Goal: Task Accomplishment & Management: Manage account settings

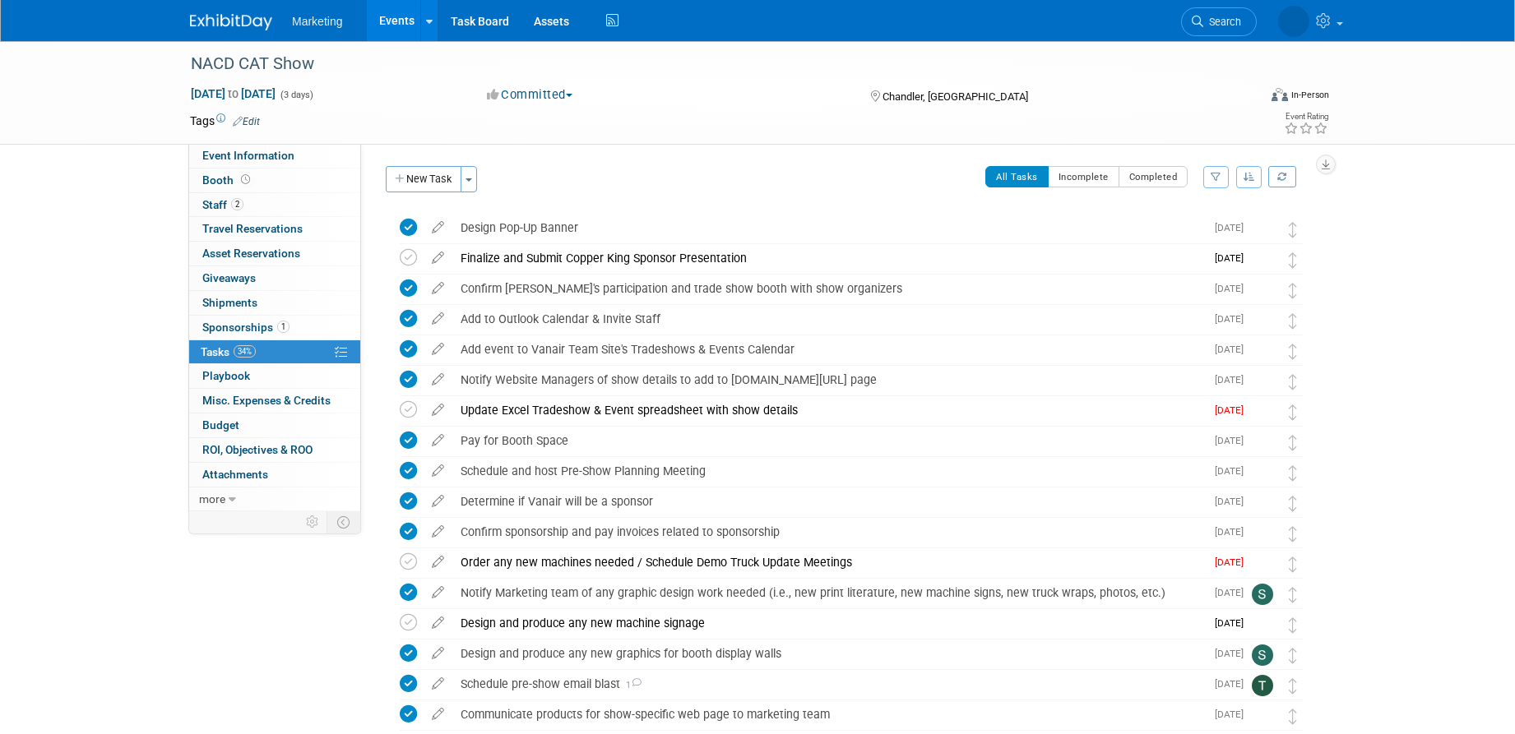
scroll to position [675, 0]
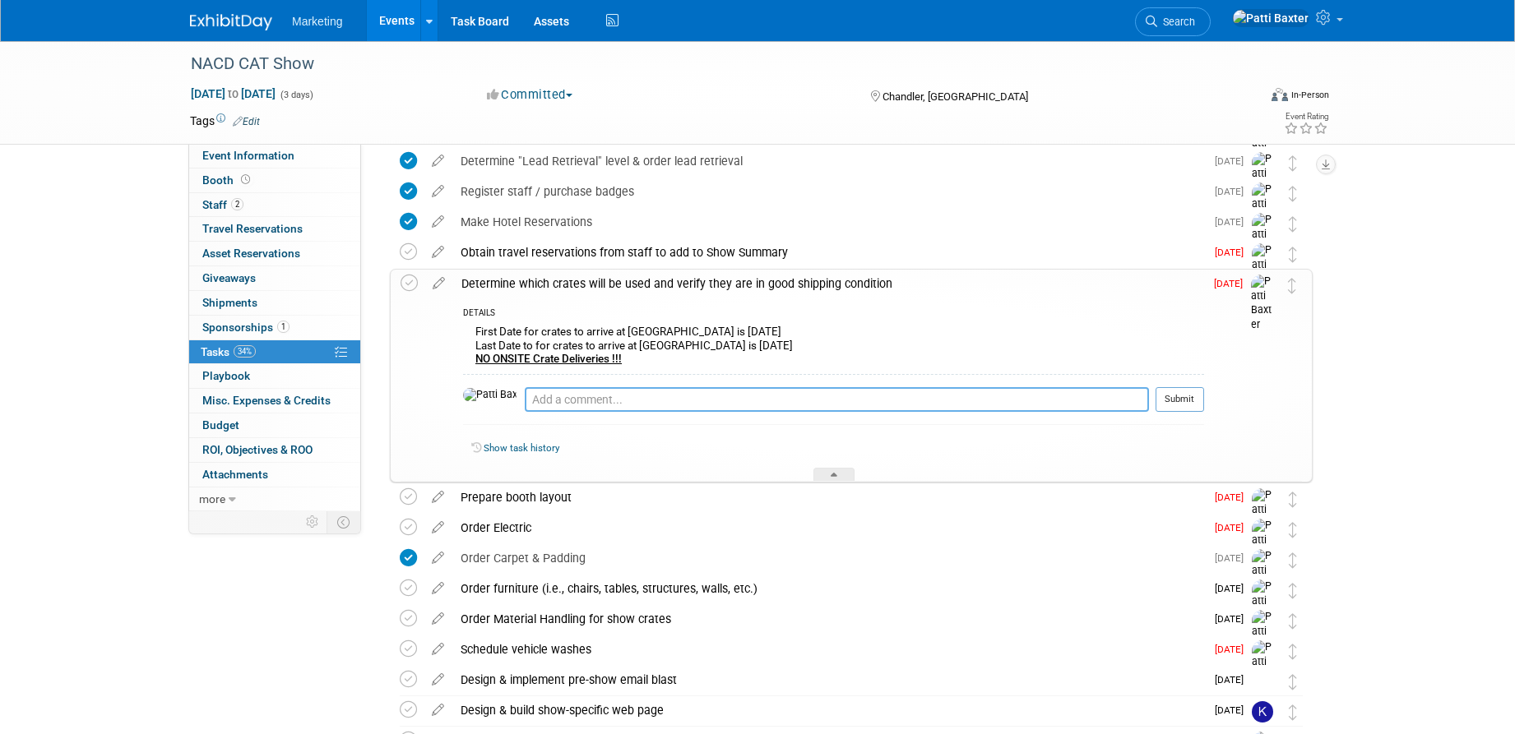
click at [525, 401] on textarea at bounding box center [837, 399] width 624 height 25
drag, startPoint x: 498, startPoint y: 397, endPoint x: 510, endPoint y: 388, distance: 14.6
click at [525, 396] on textarea "Everything will ship in DT4.5" at bounding box center [837, 399] width 624 height 25
type textarea "N/A - Everything will ship in DT4.5"
click at [1188, 400] on button "Submit" at bounding box center [1179, 399] width 49 height 25
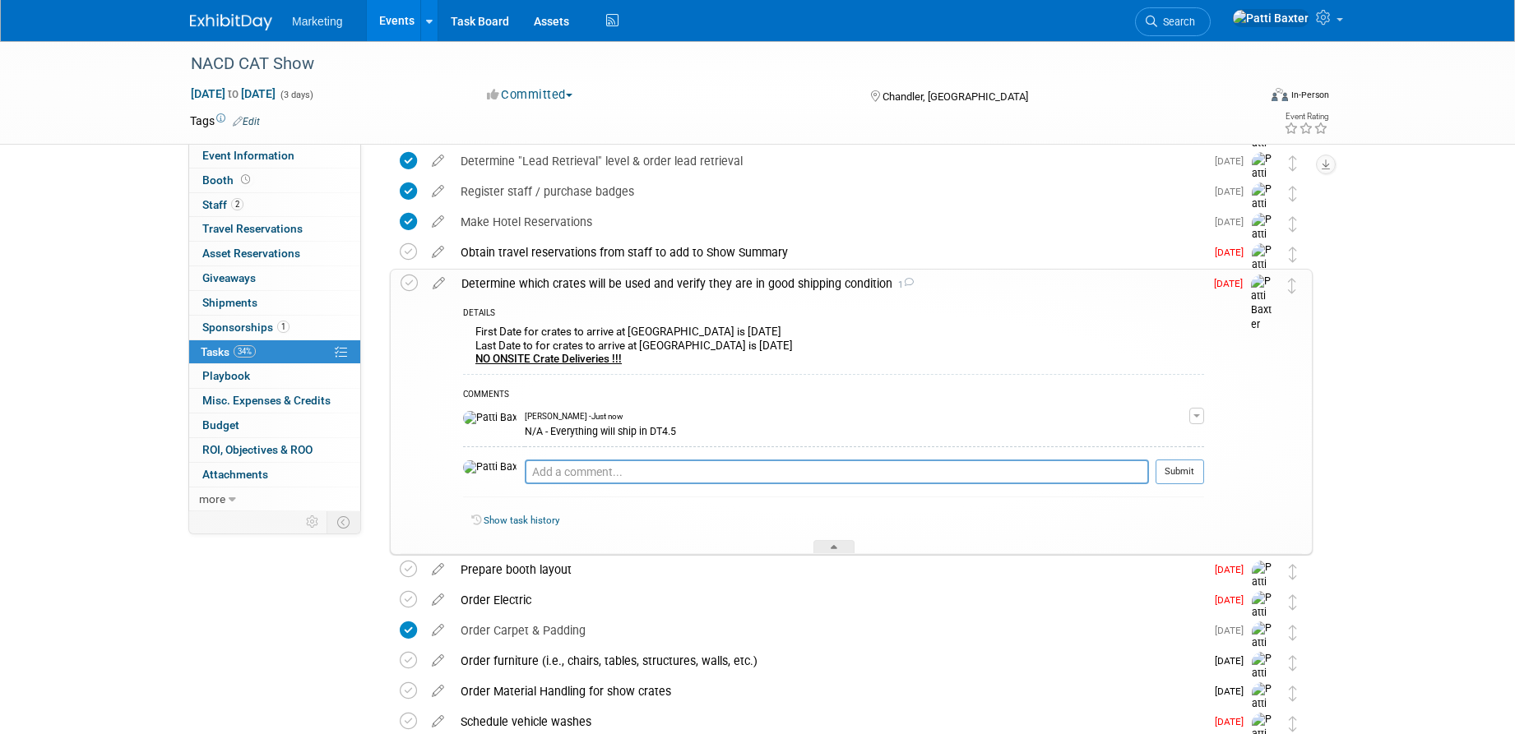
click at [513, 357] on b "NO ONSITE Crate Deliveries !!!" at bounding box center [548, 359] width 146 height 12
click at [442, 282] on icon at bounding box center [438, 280] width 29 height 21
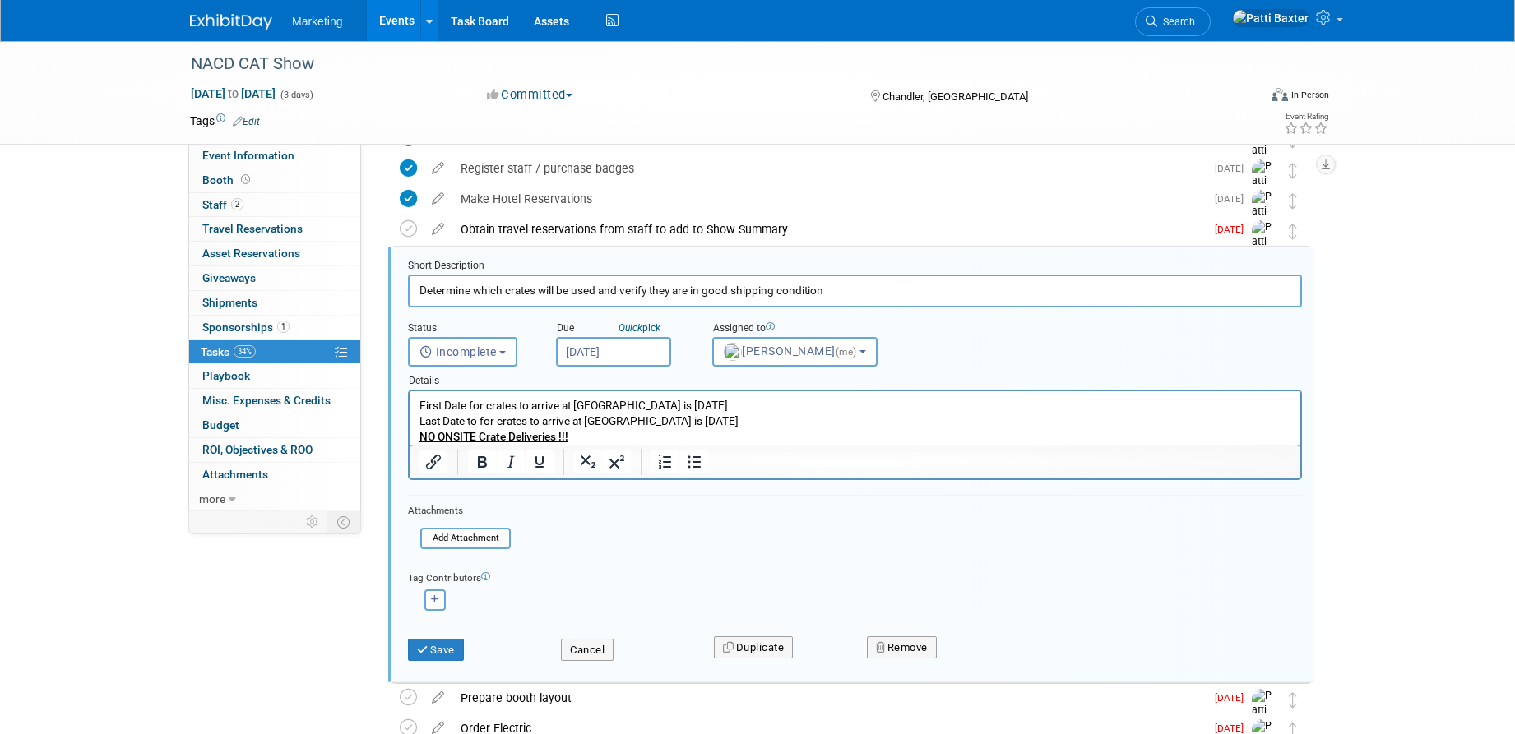
scroll to position [704, 0]
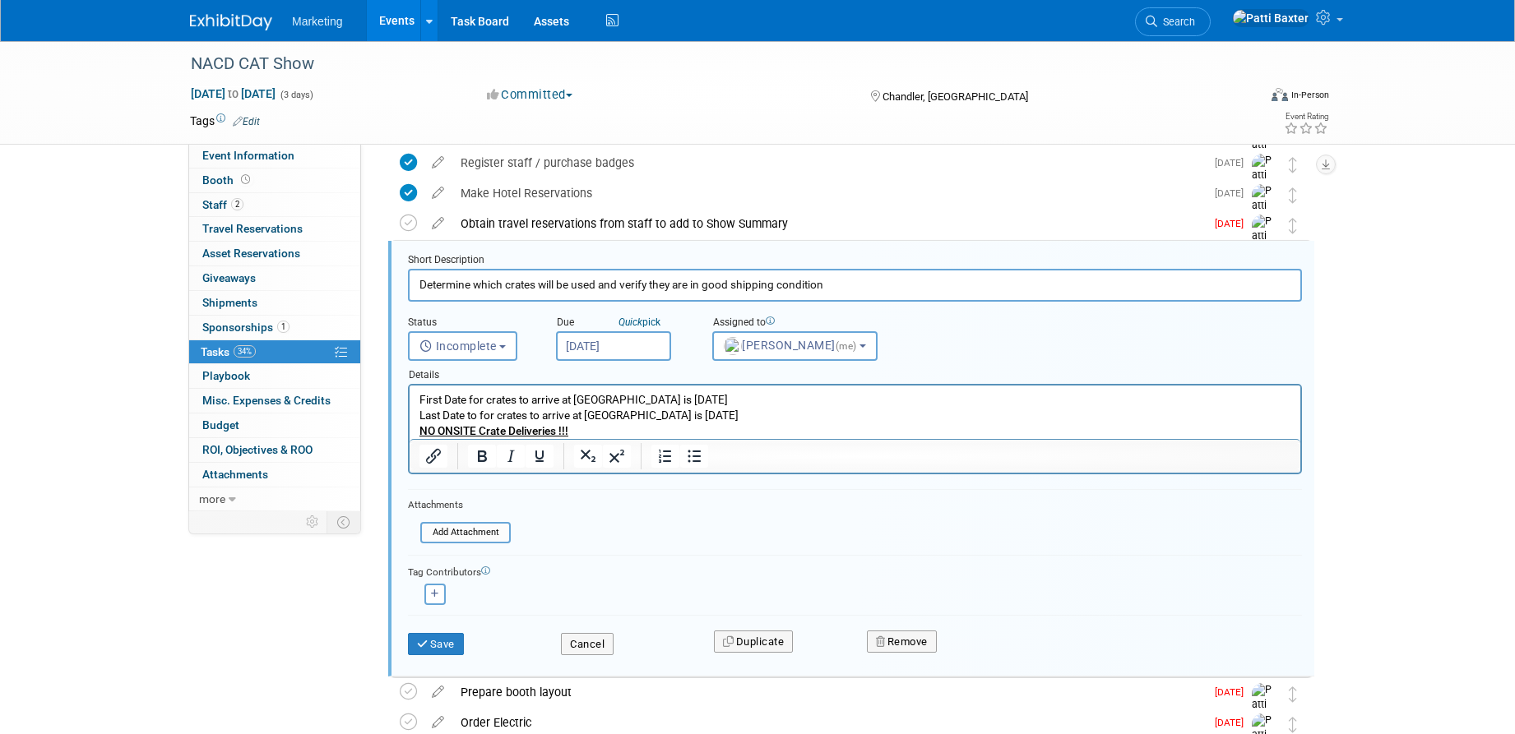
drag, startPoint x: 418, startPoint y: 399, endPoint x: 604, endPoint y: 419, distance: 187.7
click at [662, 425] on html "First Date for crates to arrive at [GEOGRAPHIC_DATA] is [DATE] Last Date to for…" at bounding box center [855, 412] width 891 height 53
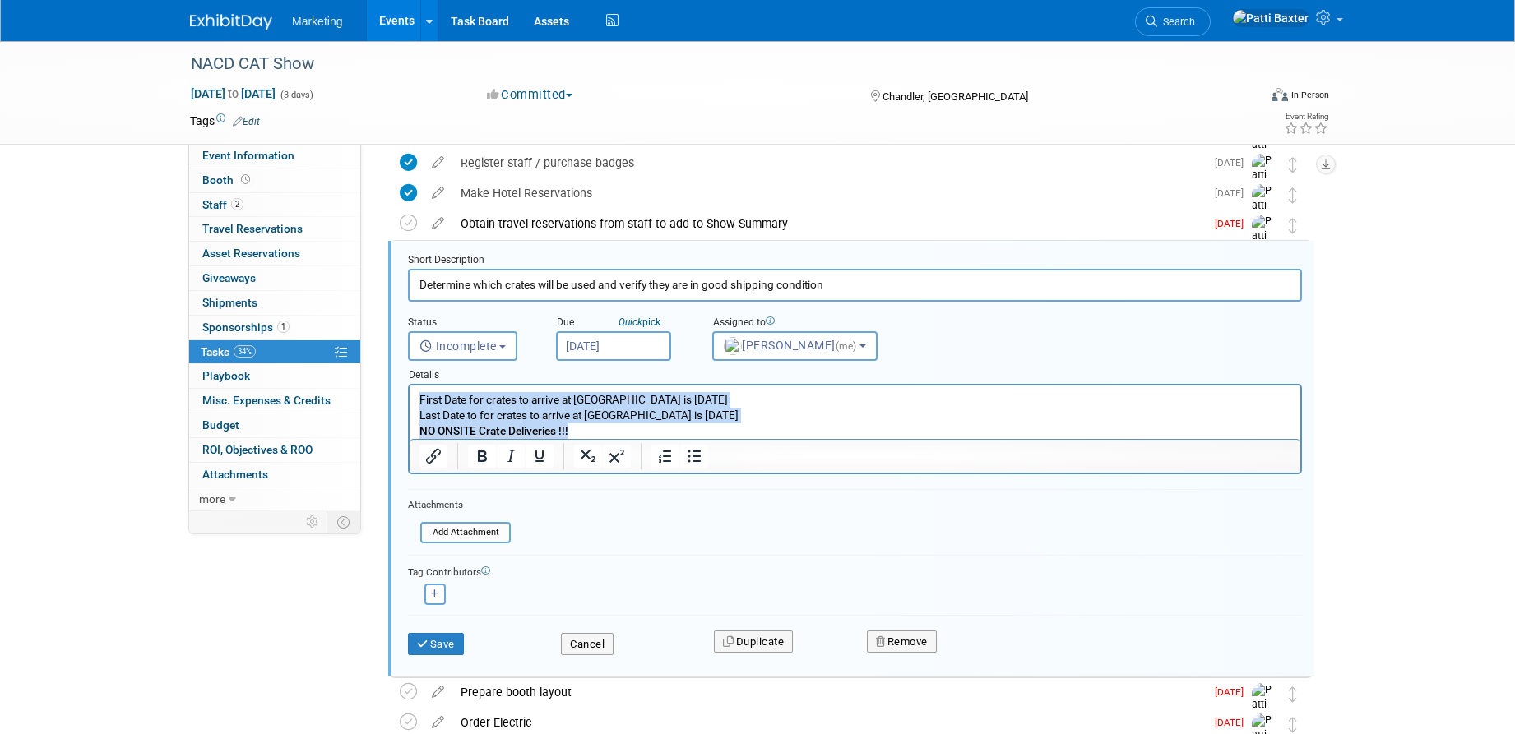
drag, startPoint x: 588, startPoint y: 433, endPoint x: 405, endPoint y: 388, distance: 187.9
click at [410, 388] on html "First Date for crates to arrive at [GEOGRAPHIC_DATA] is [DATE] Last Date to for…" at bounding box center [855, 412] width 891 height 53
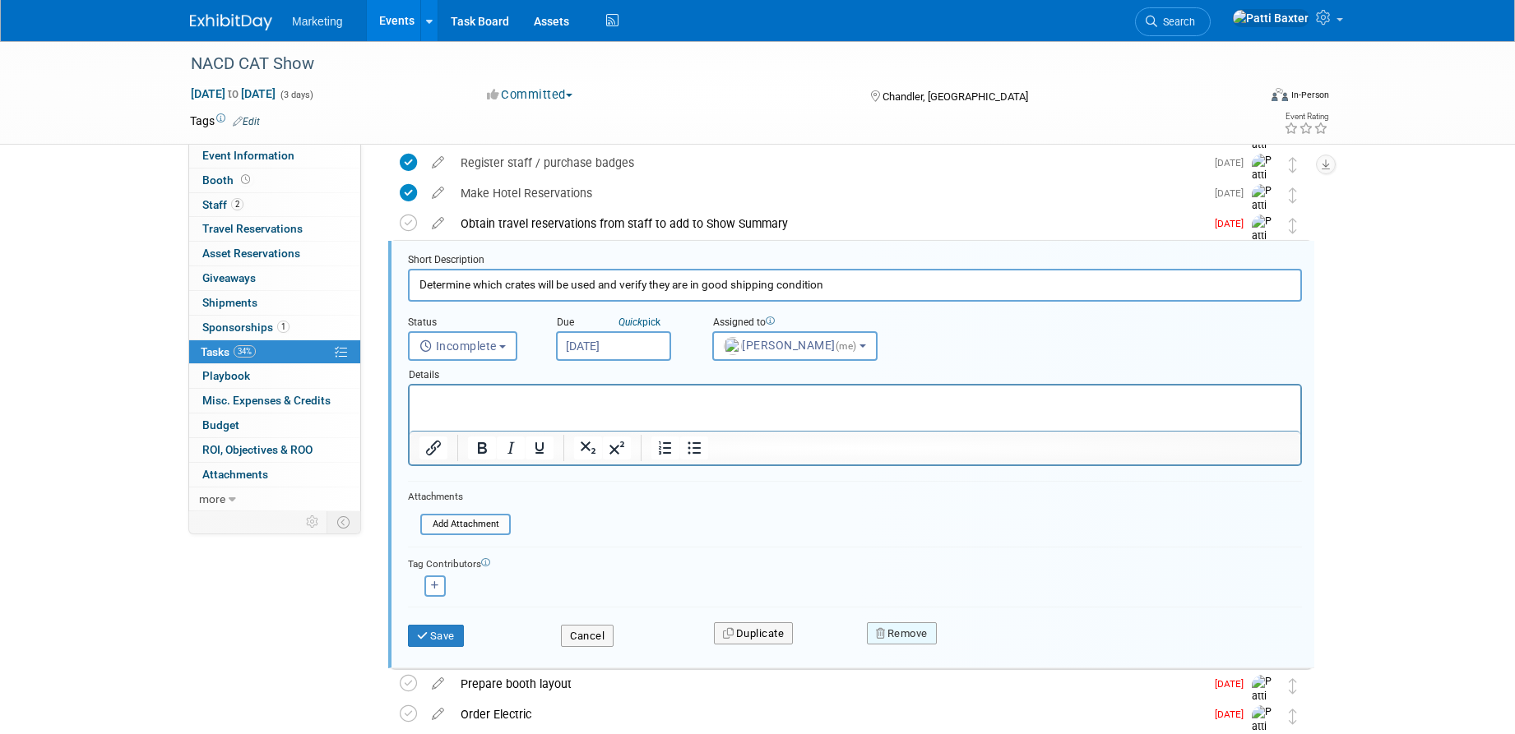
click at [919, 640] on button "Remove" at bounding box center [902, 634] width 70 height 23
drag, startPoint x: 992, startPoint y: 643, endPoint x: 984, endPoint y: 637, distance: 9.9
click at [989, 641] on link "Yes" at bounding box center [994, 647] width 48 height 26
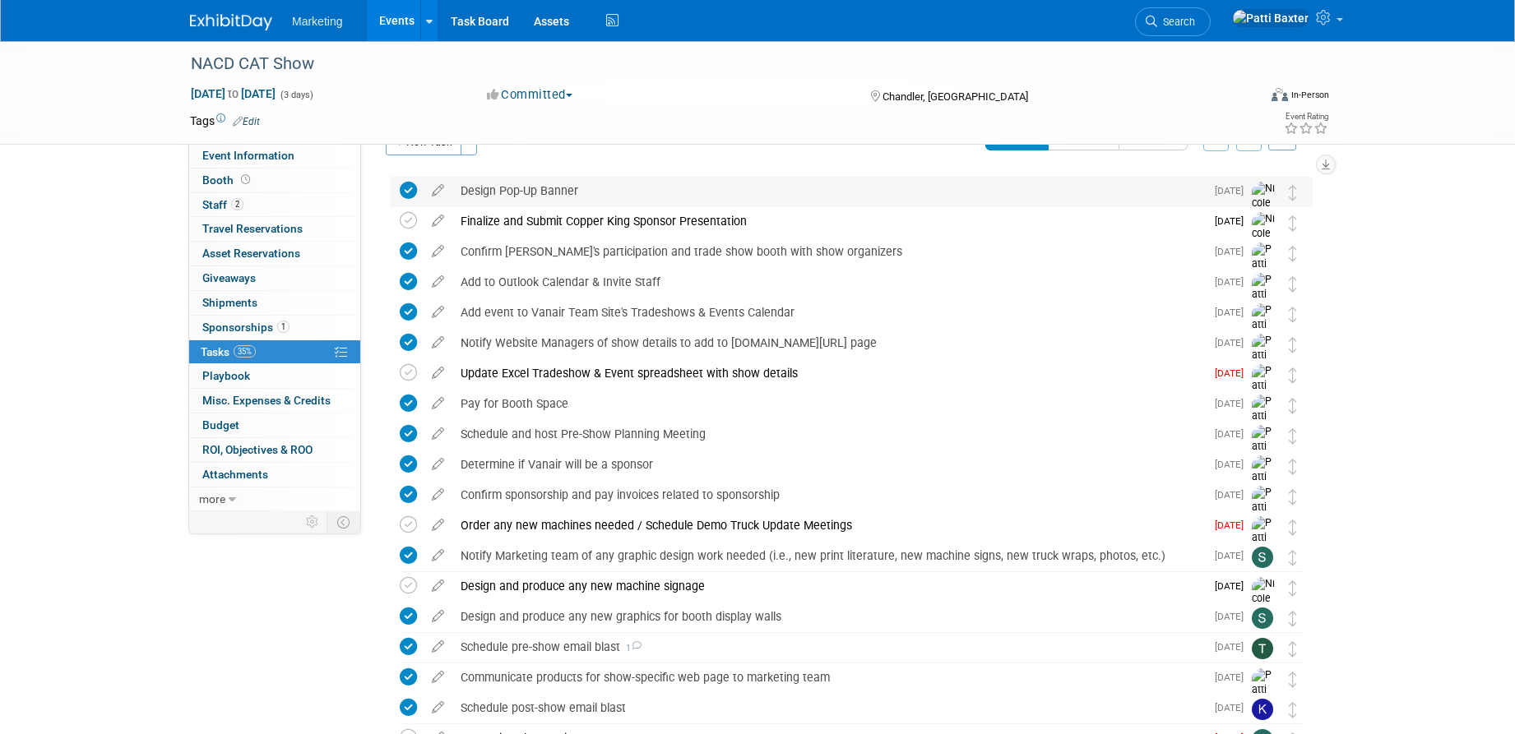
scroll to position [0, 0]
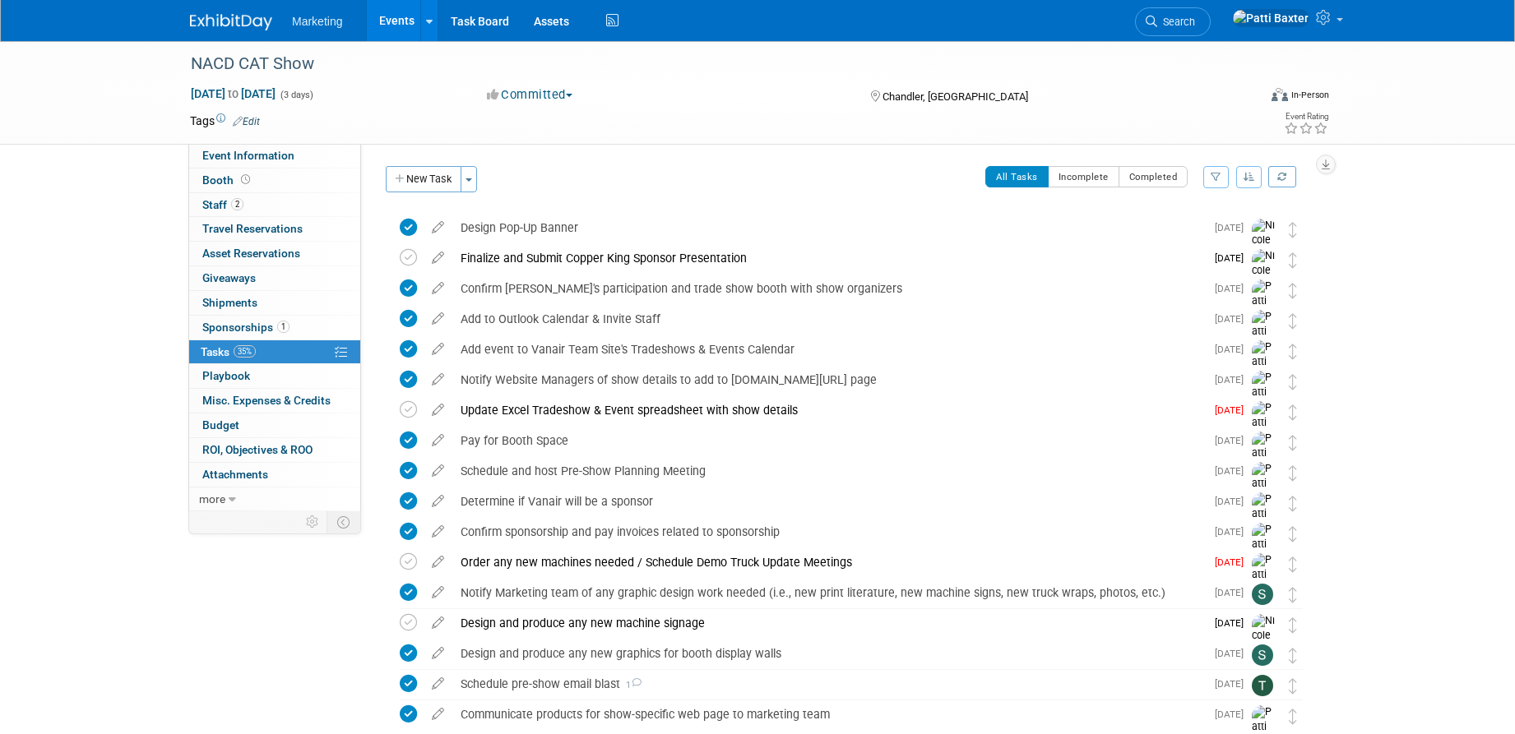
click at [1245, 170] on button "button" at bounding box center [1249, 177] width 26 height 22
click at [1183, 248] on link "By Due Date" at bounding box center [1202, 252] width 118 height 23
